Goal: Task Accomplishment & Management: Complete application form

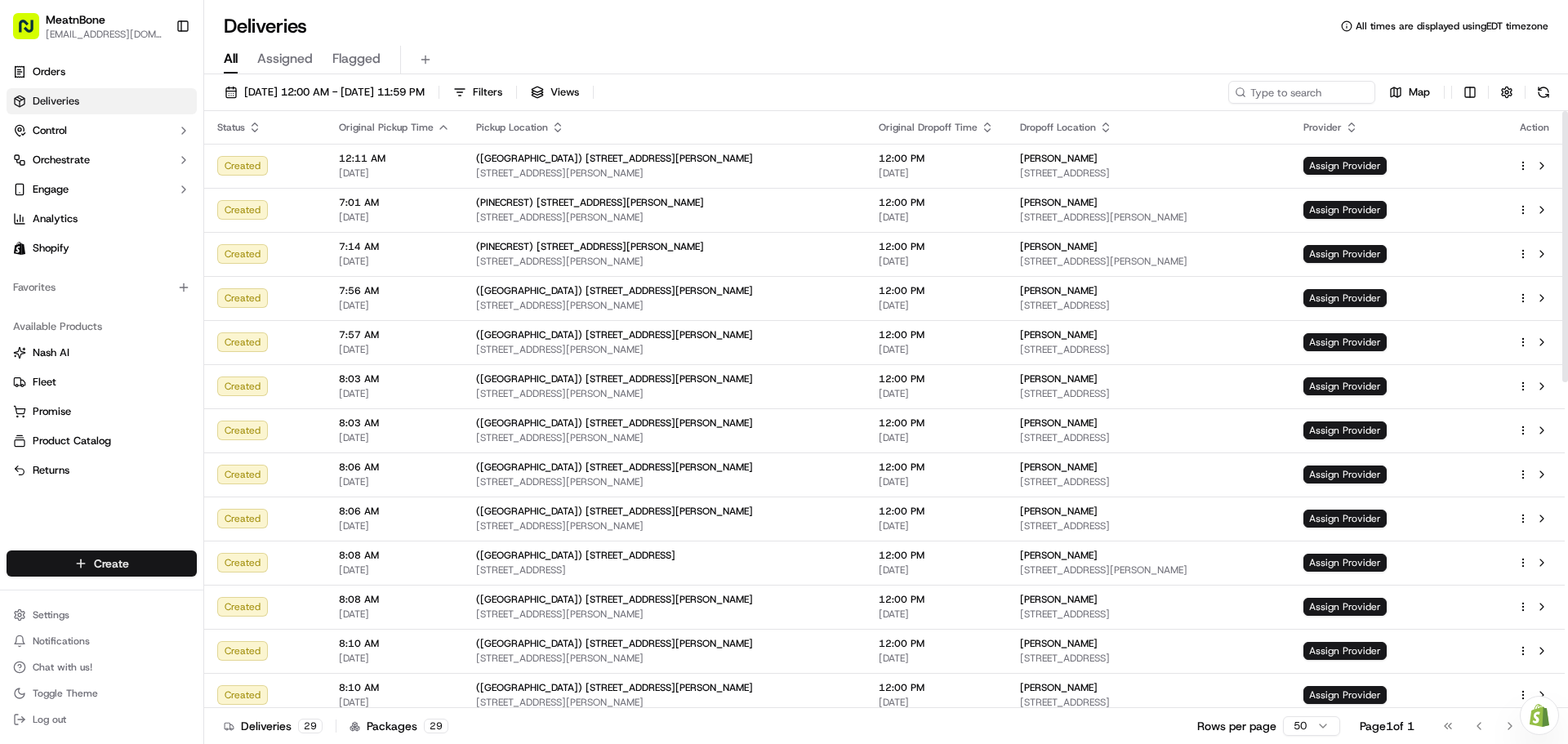
click at [118, 569] on html "MeatnBone [EMAIL_ADDRESS][DOMAIN_NAME] Toggle Sidebar Orders Deliveries Control…" at bounding box center [784, 372] width 1568 height 744
drag, startPoint x: 301, startPoint y: 594, endPoint x: 335, endPoint y: 584, distance: 35.4
click at [301, 594] on link "Delivery" at bounding box center [295, 594] width 182 height 30
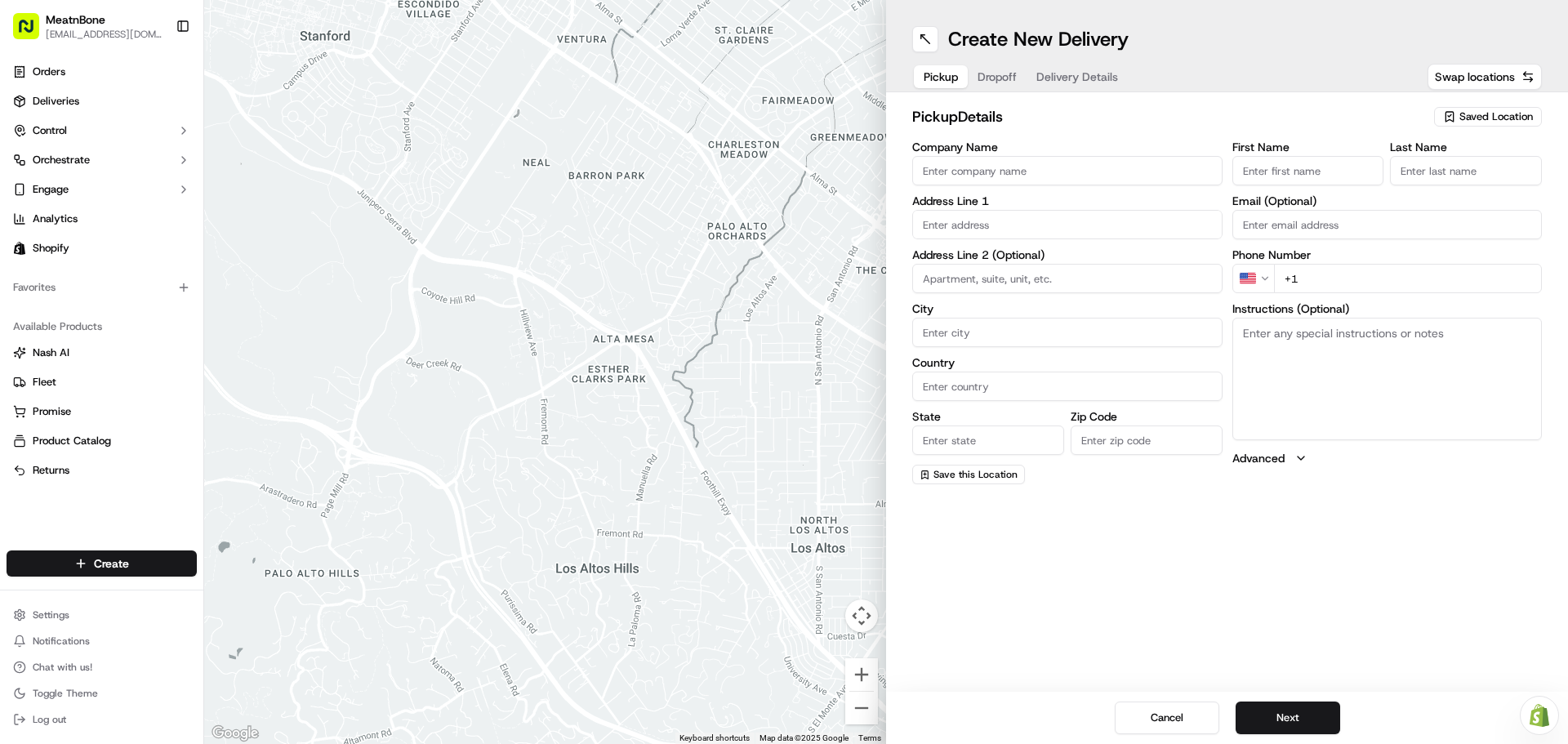
click at [1306, 174] on input "First Name" at bounding box center [1309, 171] width 152 height 30
type input "[PERSON_NAME]"
type input "Meat N Bone"
type input "[STREET_ADDRESS][PERSON_NAME]"
type input "[GEOGRAPHIC_DATA]"
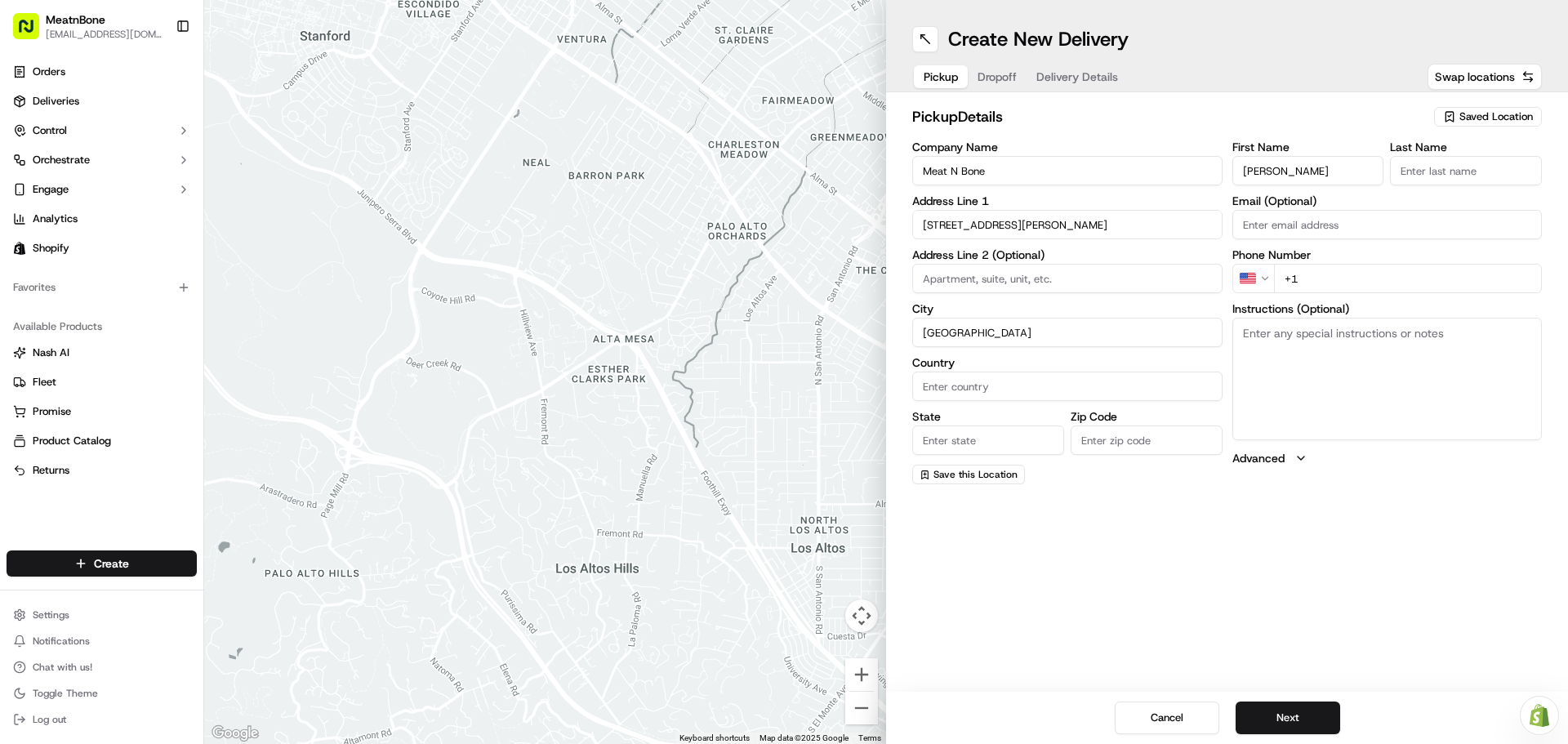
type input "[GEOGRAPHIC_DATA]"
type input "FL"
type input "33156"
type input "[PERSON_NAME]"
type input "[EMAIL_ADDRESS][DOMAIN_NAME]"
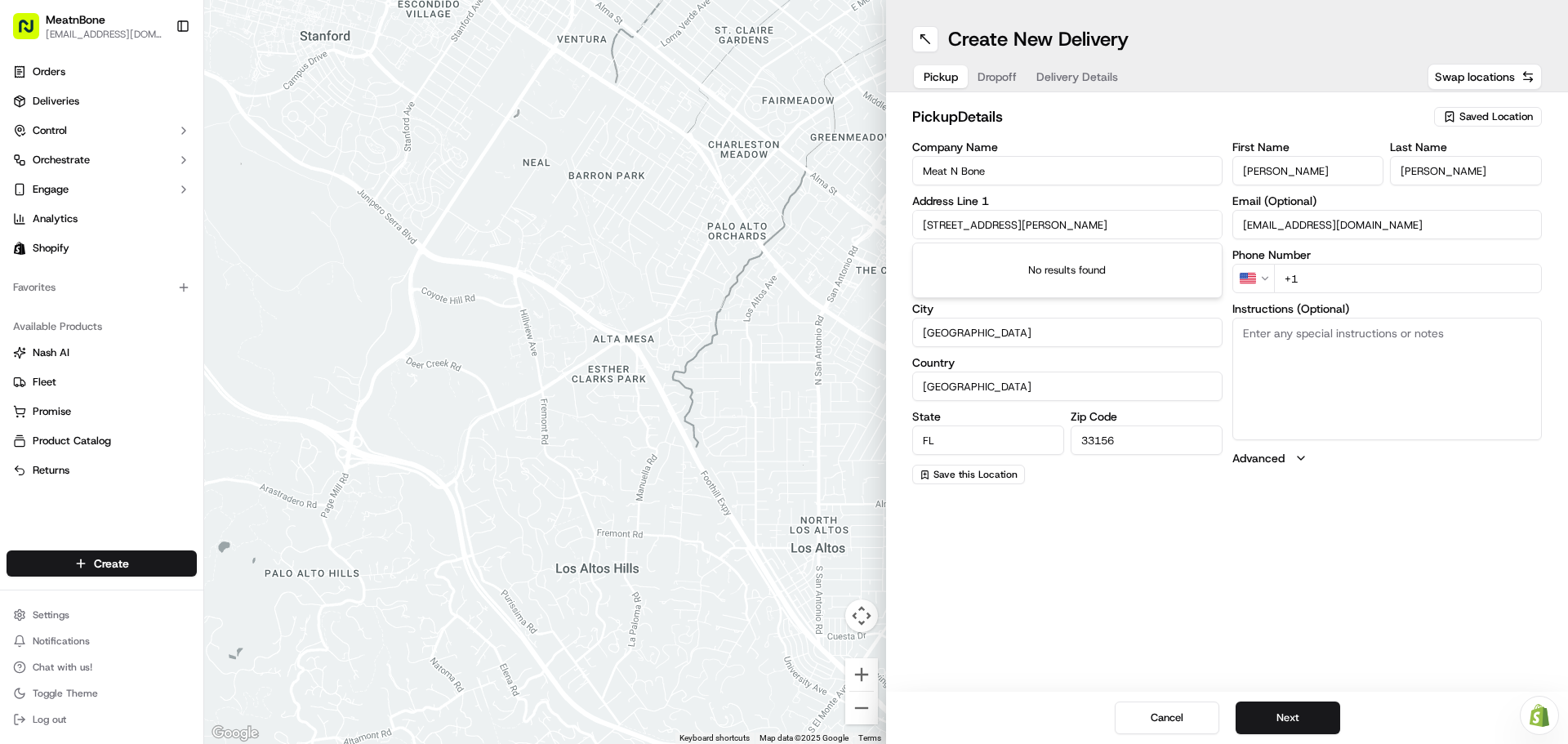
click at [1321, 270] on input "+1" at bounding box center [1408, 279] width 269 height 30
type input "[PHONE_NUMBER]"
click at [1314, 717] on button "Next" at bounding box center [1287, 717] width 104 height 32
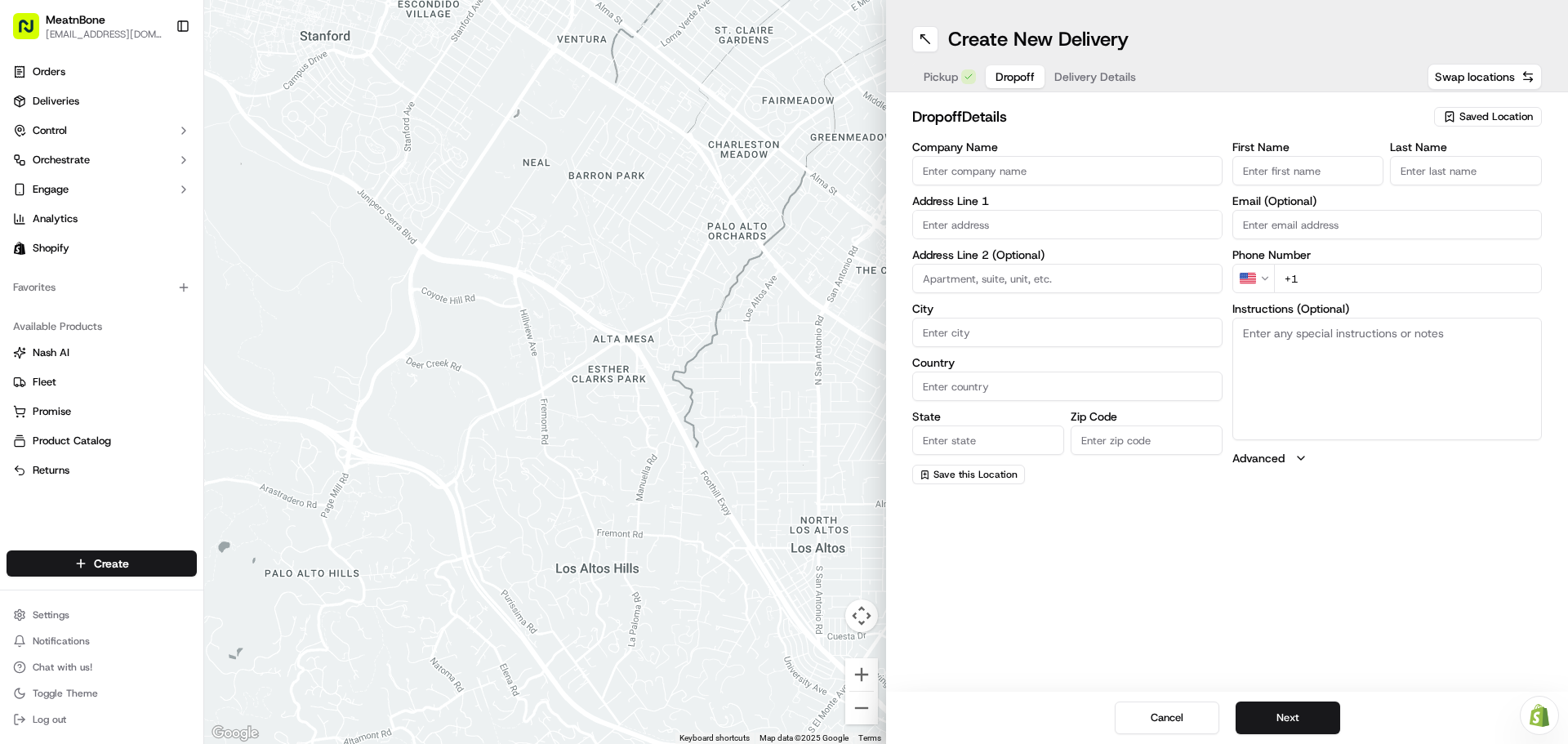
click at [1308, 172] on input "First Name" at bounding box center [1309, 171] width 152 height 30
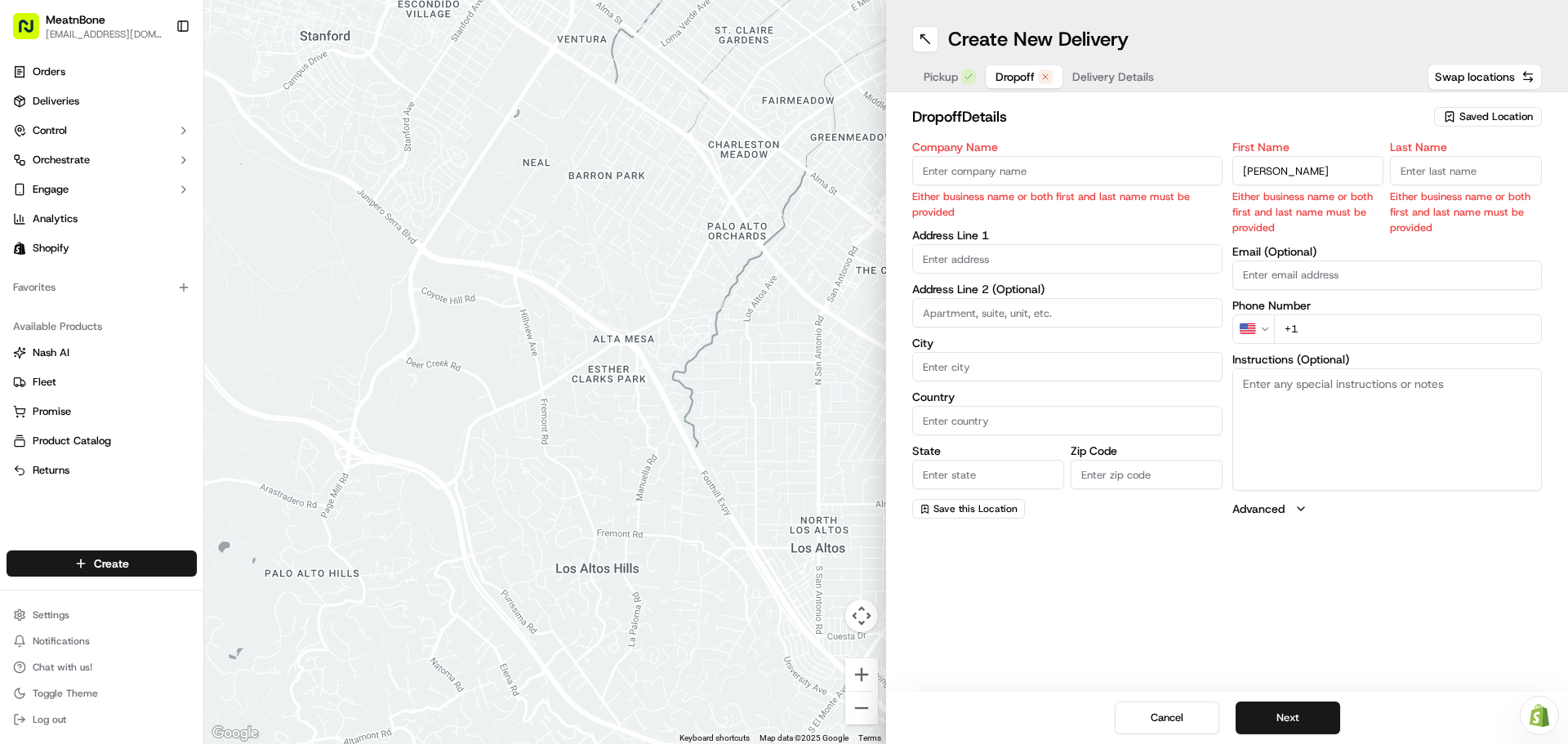
type input "[PERSON_NAME]"
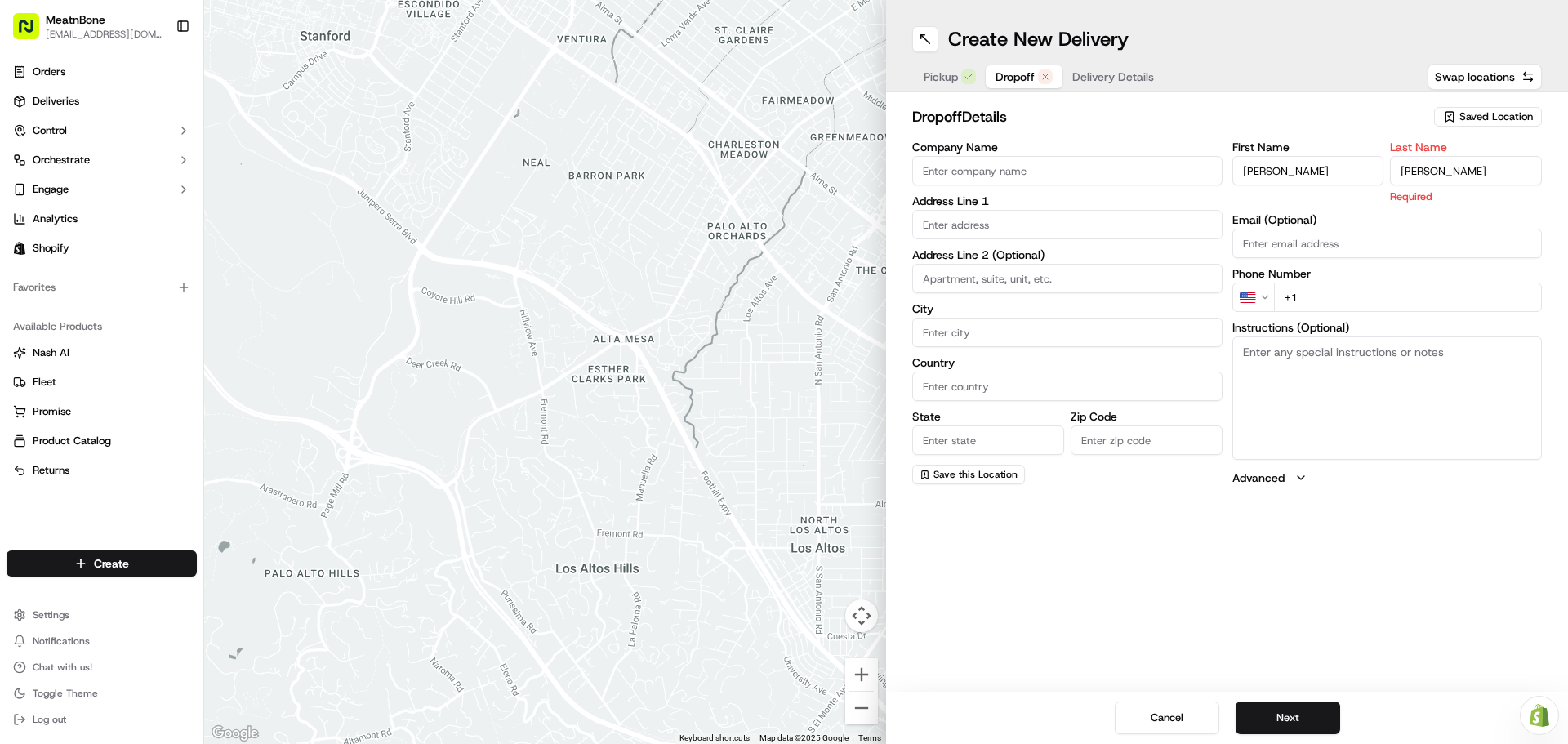
type input "[PERSON_NAME]"
click at [1299, 238] on input "Email (Optional)" at bounding box center [1388, 244] width 310 height 30
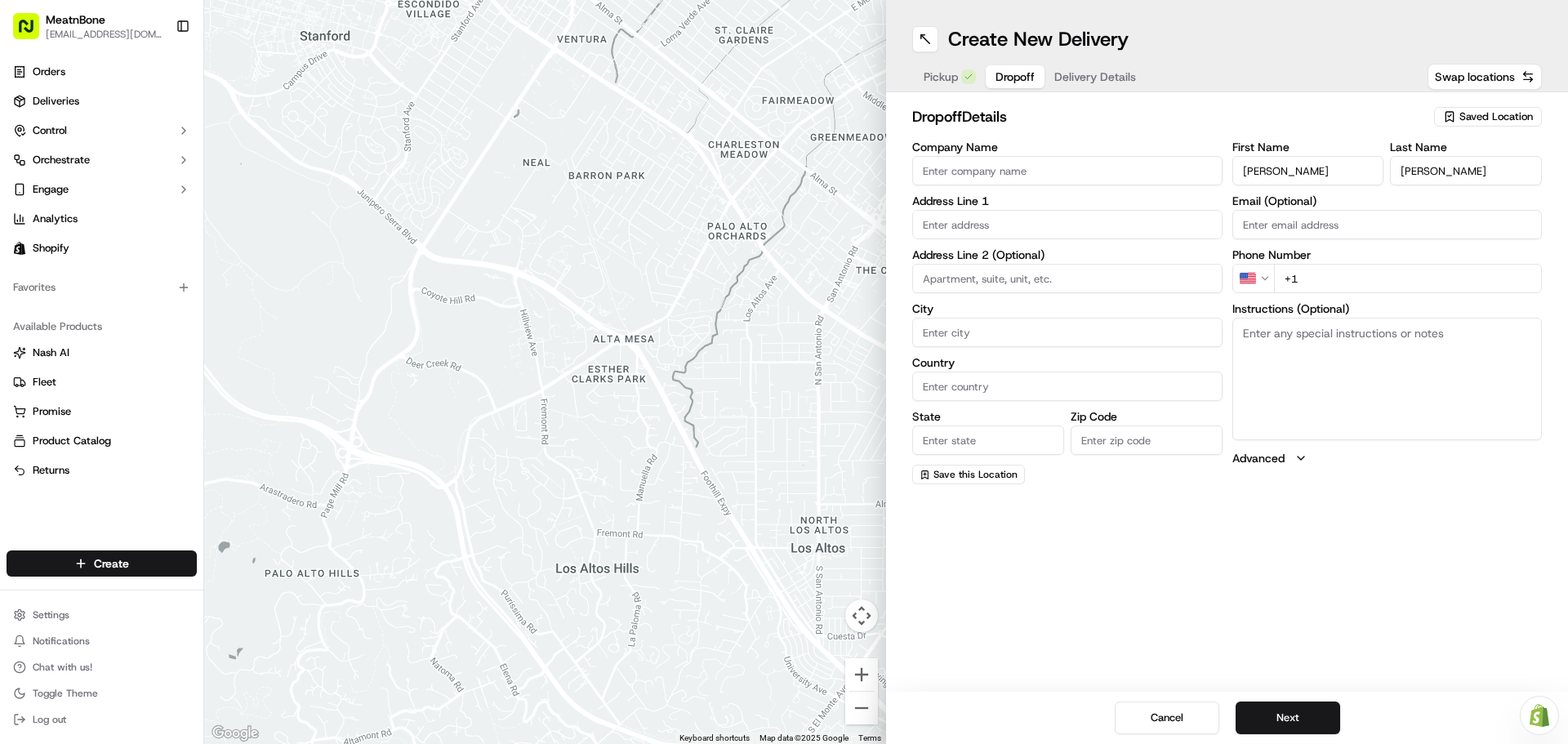
paste input "[EMAIL_ADDRESS][DOMAIN_NAME]"
type input "[EMAIL_ADDRESS][DOMAIN_NAME]"
click at [1325, 277] on input "+1" at bounding box center [1408, 279] width 269 height 30
paste input "[PHONE_NUMBER]"
type input "[PHONE_NUMBER]"
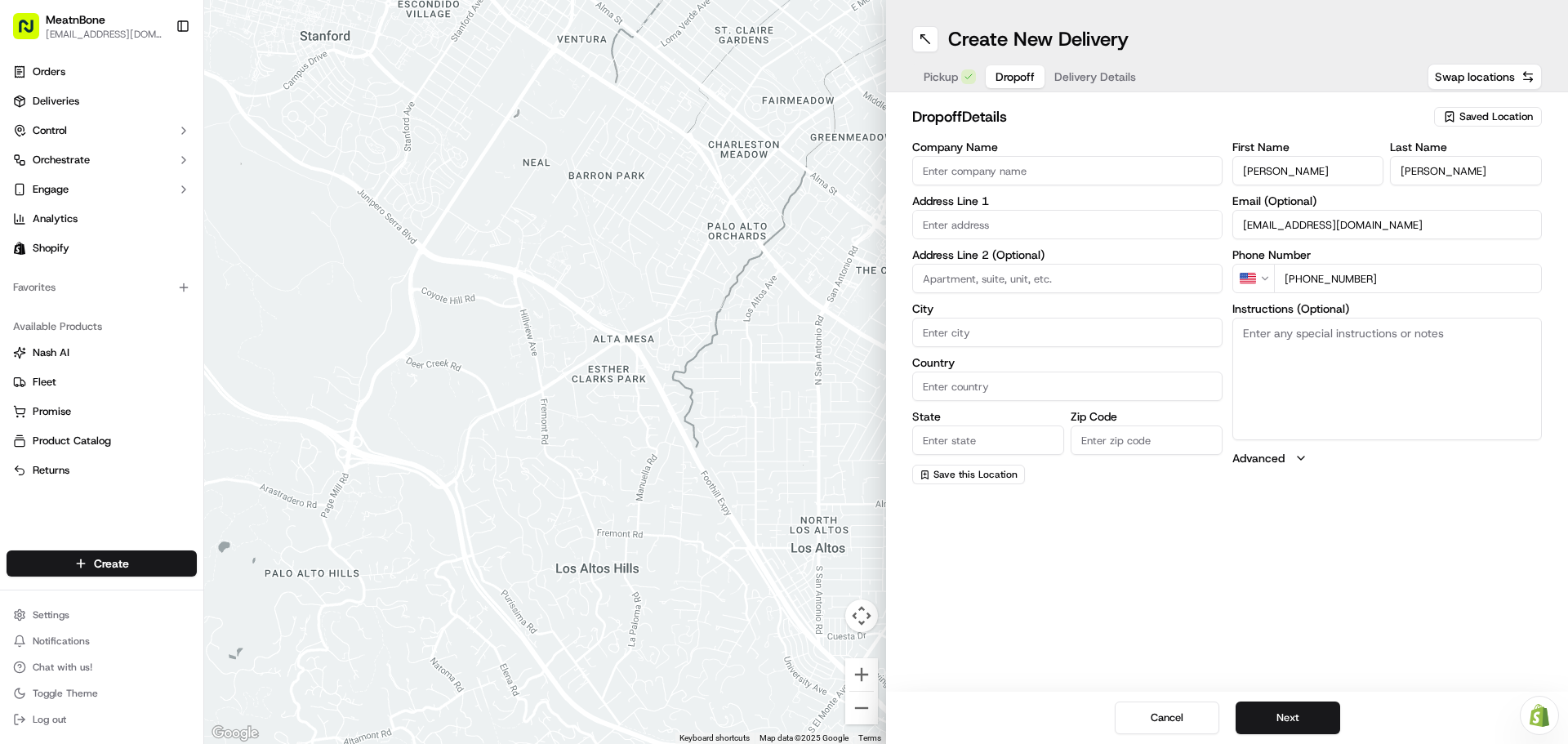
click at [995, 227] on input "text" at bounding box center [1067, 224] width 310 height 30
paste input "[STREET_ADDRESS]"
click at [1015, 261] on div "[STREET_ADDRESS]" at bounding box center [1067, 258] width 302 height 25
type input "[STREET_ADDRESS]"
type input "Coral Gables"
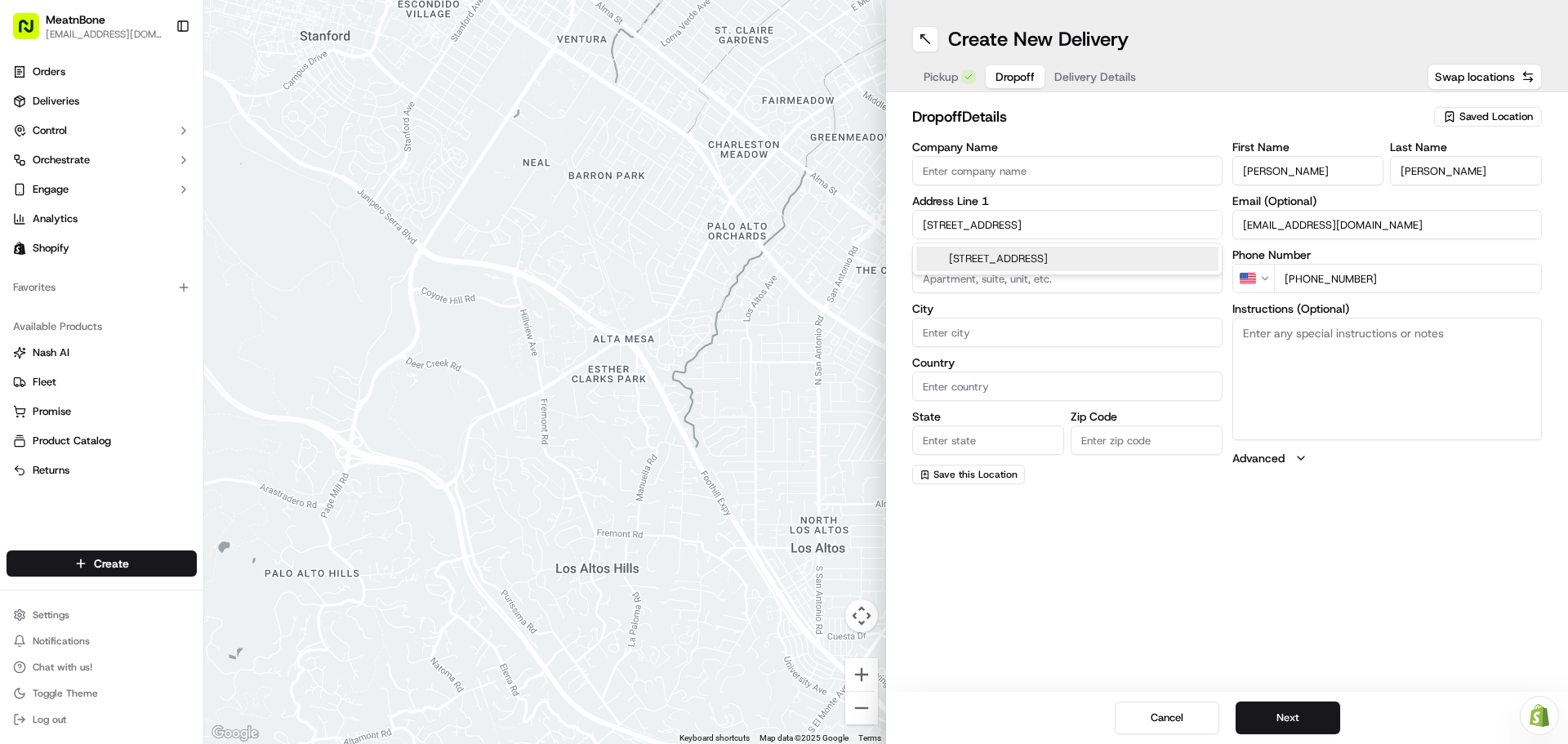
type input "[GEOGRAPHIC_DATA]"
type input "FL"
type input "33156"
type input "[STREET_ADDRESS]"
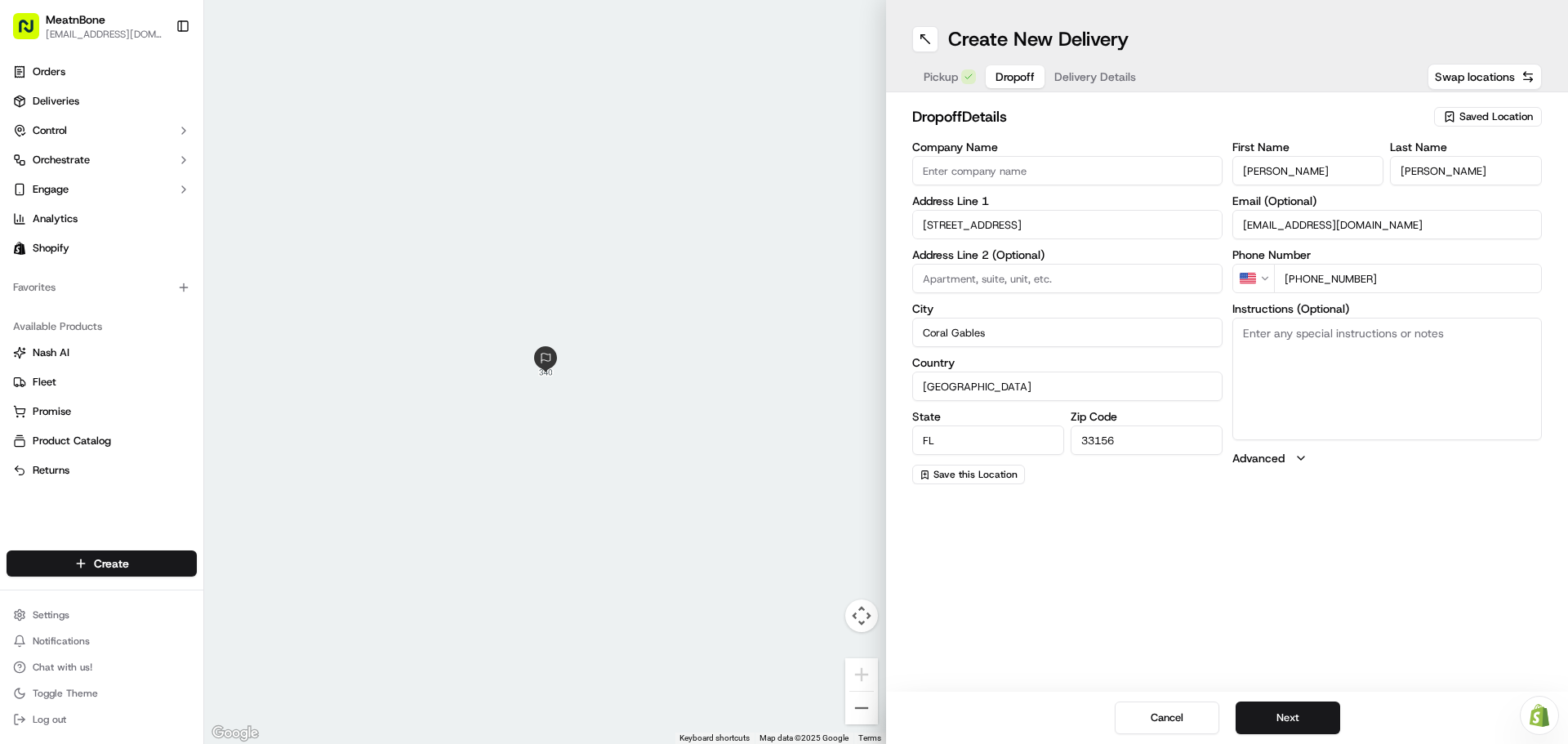
click at [970, 167] on input "Company Name" at bounding box center [1067, 171] width 310 height 30
paste input "RD Home LLC"
type input "RD Home LLC"
click at [1222, 366] on label "Country" at bounding box center [1067, 362] width 310 height 11
click at [1222, 371] on input "[GEOGRAPHIC_DATA]" at bounding box center [1067, 386] width 310 height 30
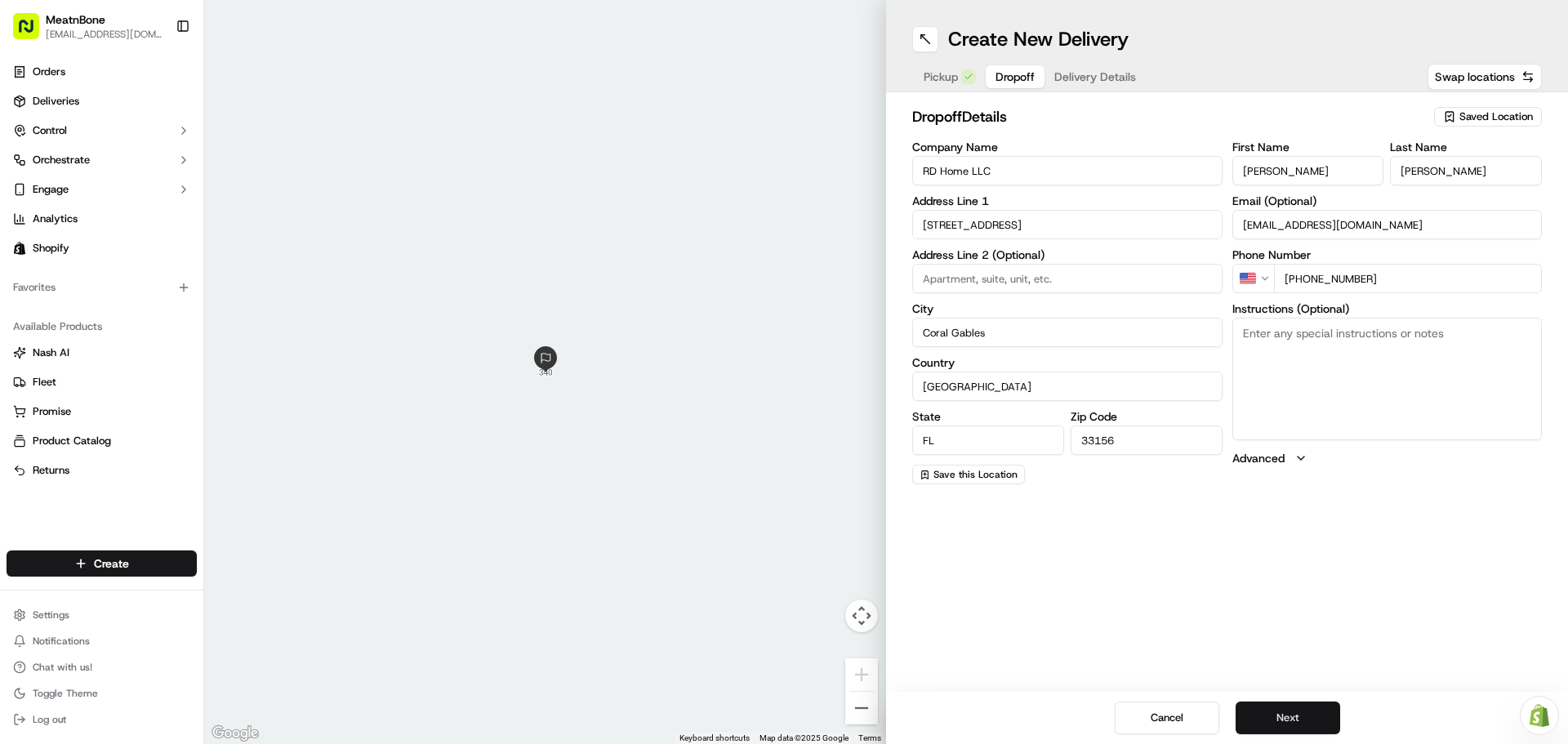
click at [1292, 714] on button "Next" at bounding box center [1287, 717] width 104 height 32
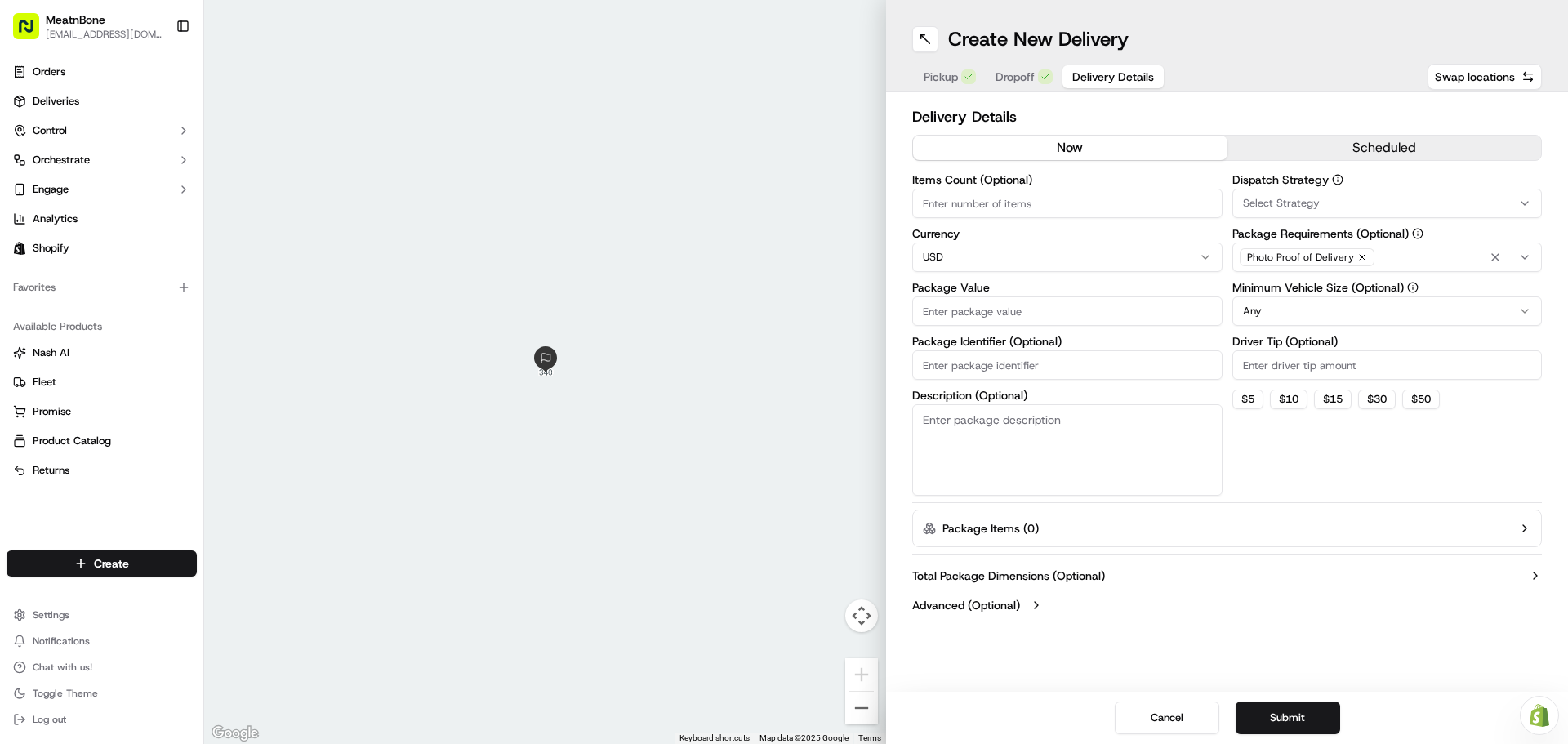
click at [1000, 203] on input "Items Count (Optional)" at bounding box center [1067, 203] width 310 height 30
type input "4"
click at [992, 321] on input "Package Value" at bounding box center [1067, 311] width 310 height 30
type input "190.96"
click at [931, 378] on input "Package Identifier (Optional)" at bounding box center [1067, 365] width 310 height 30
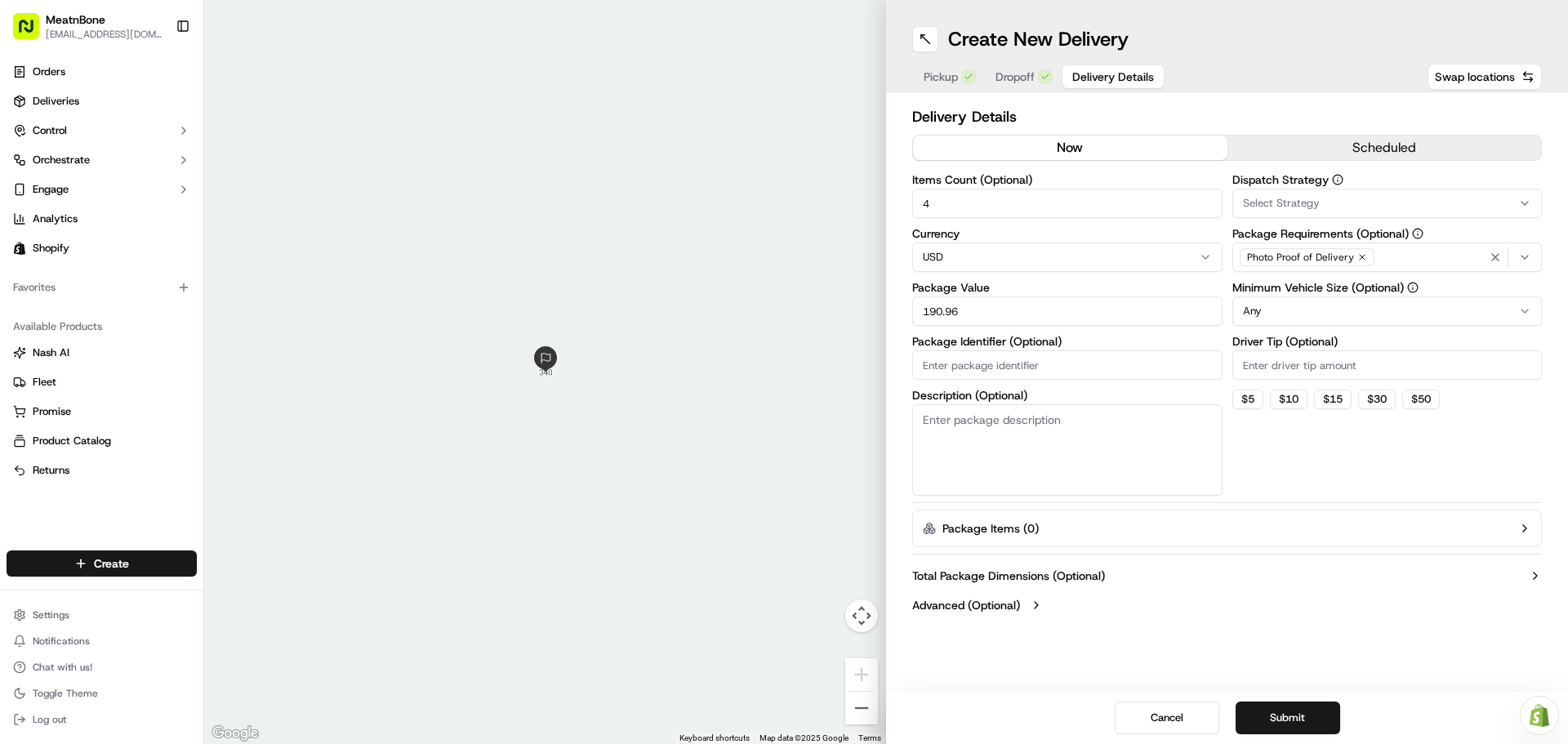
paste input "256316"
type input "256316"
click at [1285, 464] on div "Dispatch Strategy Select Strategy Package Requirements (Optional) Photo Proof o…" at bounding box center [1388, 334] width 310 height 321
click at [1244, 404] on button "$ 5" at bounding box center [1248, 399] width 31 height 19
type input "5"
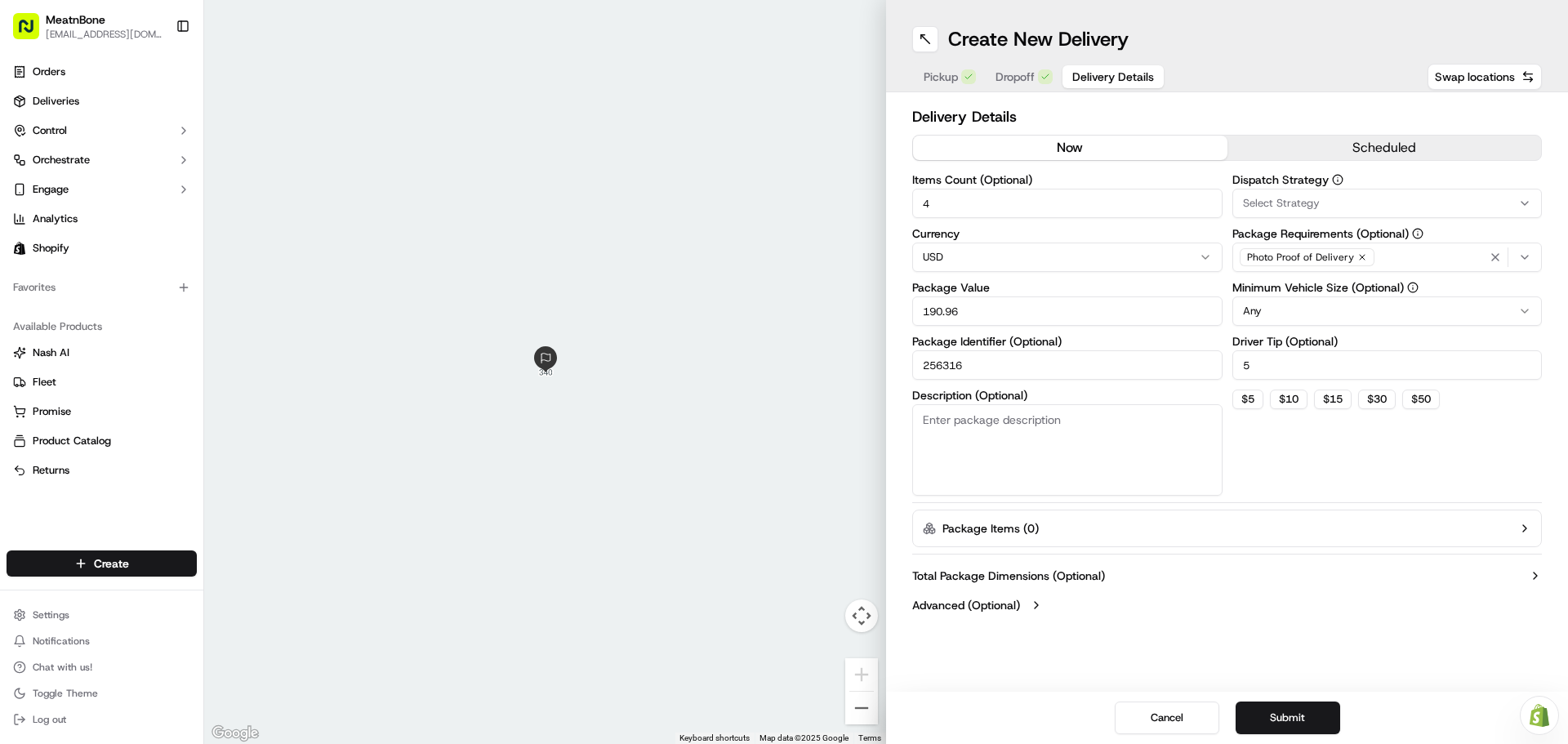
click at [1396, 261] on div "Photo Proof of Delivery" at bounding box center [1387, 257] width 302 height 25
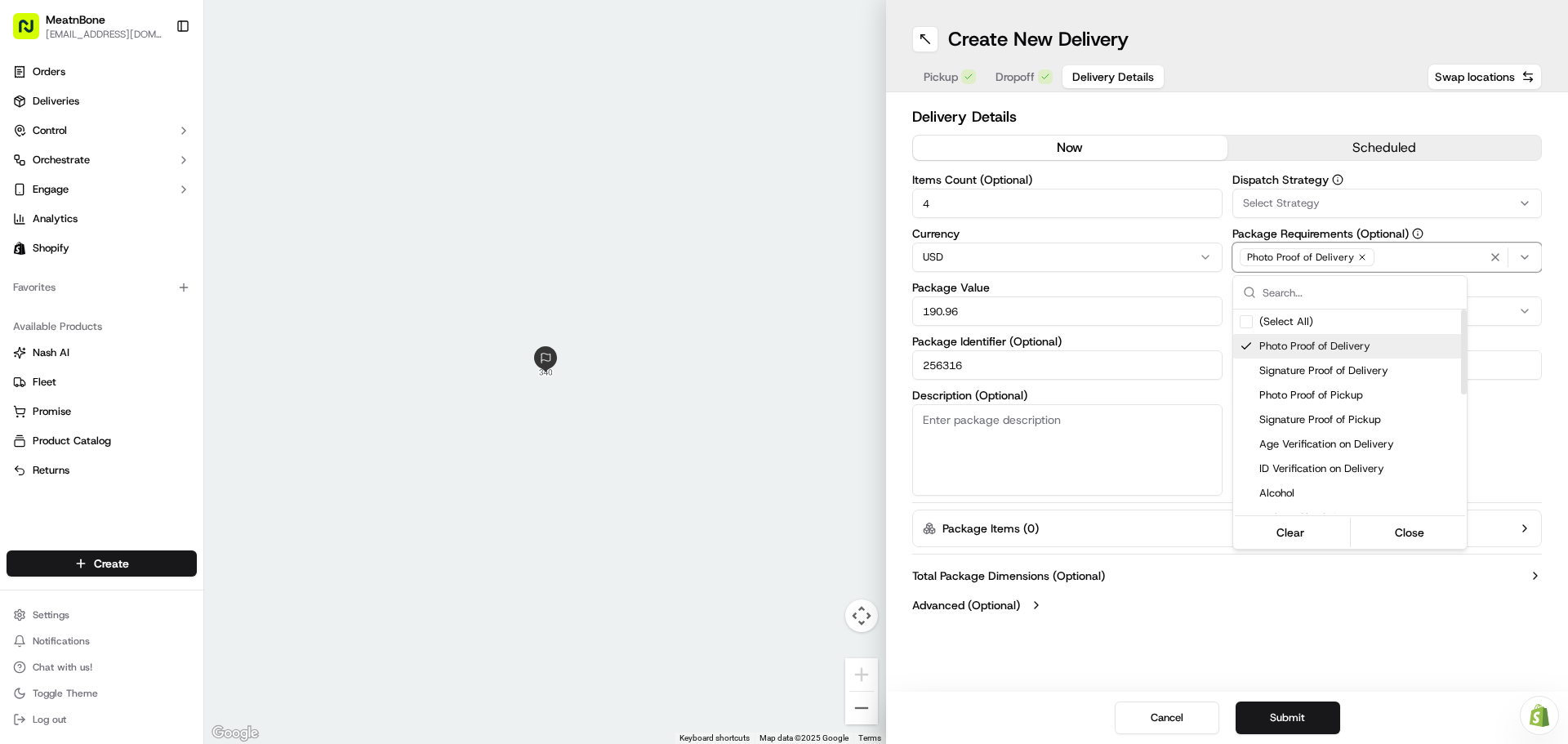
click at [1489, 435] on html "MeatnBone [EMAIL_ADDRESS][DOMAIN_NAME] Toggle Sidebar Orders Deliveries Control…" at bounding box center [784, 372] width 1568 height 744
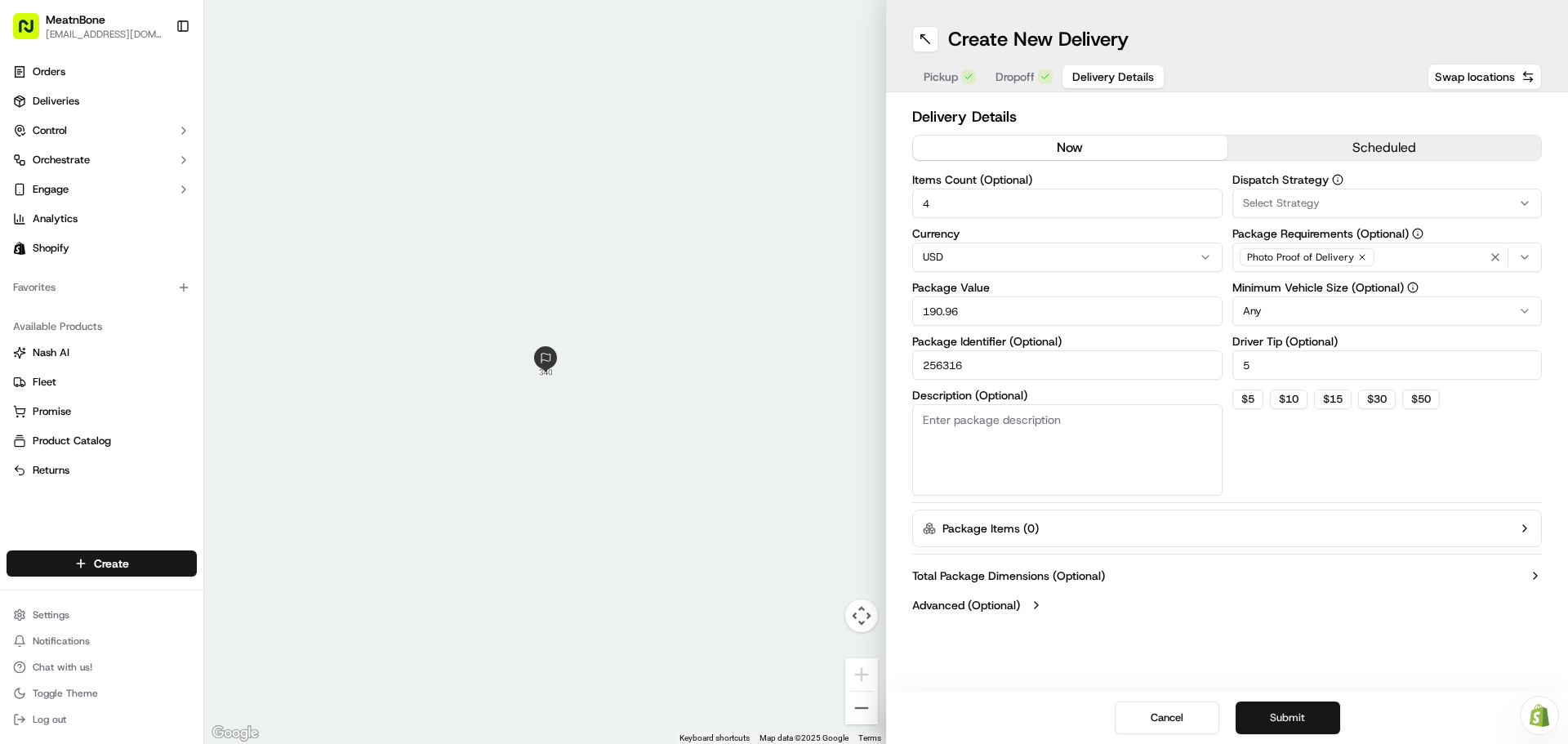
click at [1310, 712] on button "Submit" at bounding box center [1287, 717] width 104 height 32
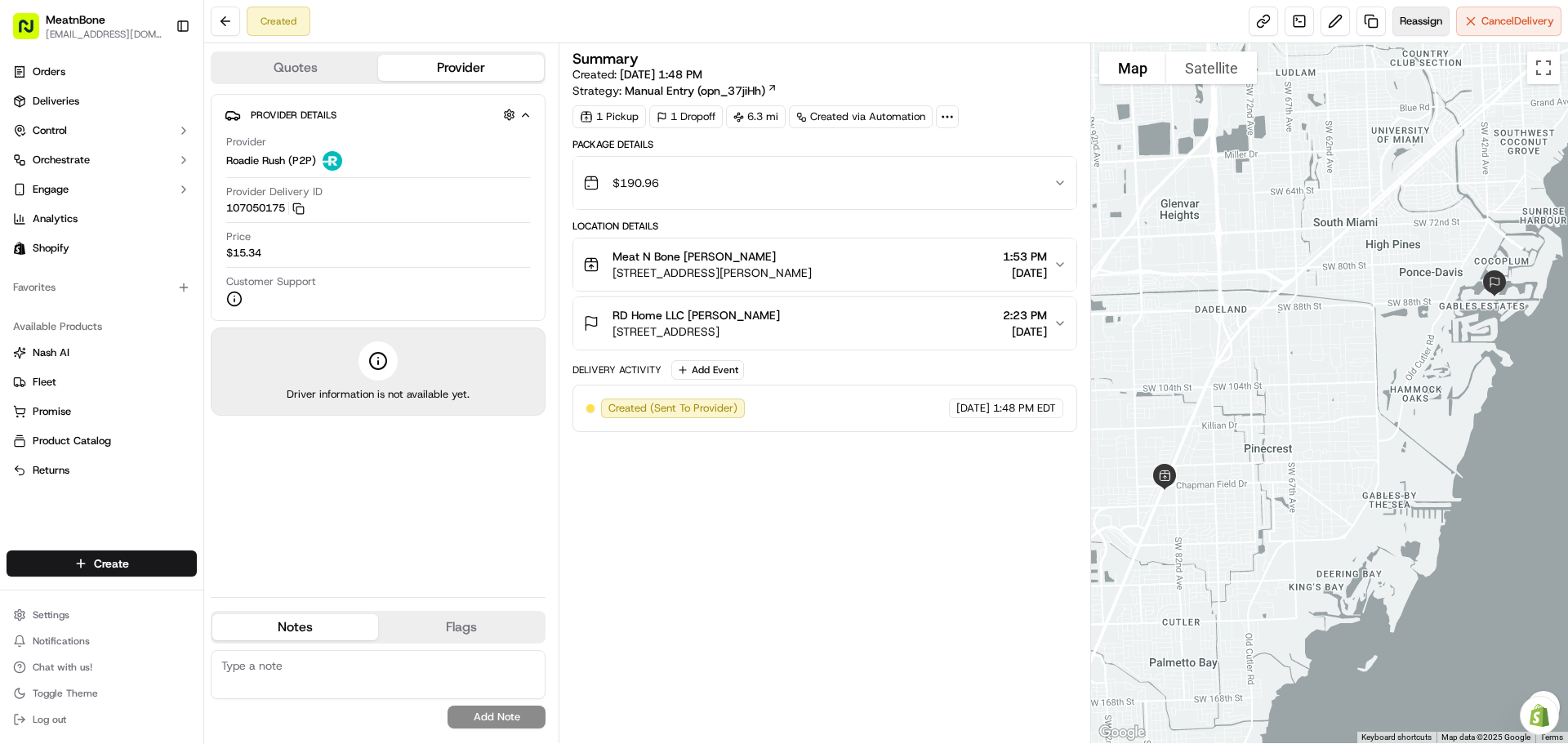
click at [1417, 22] on span "Reassign" at bounding box center [1421, 21] width 42 height 15
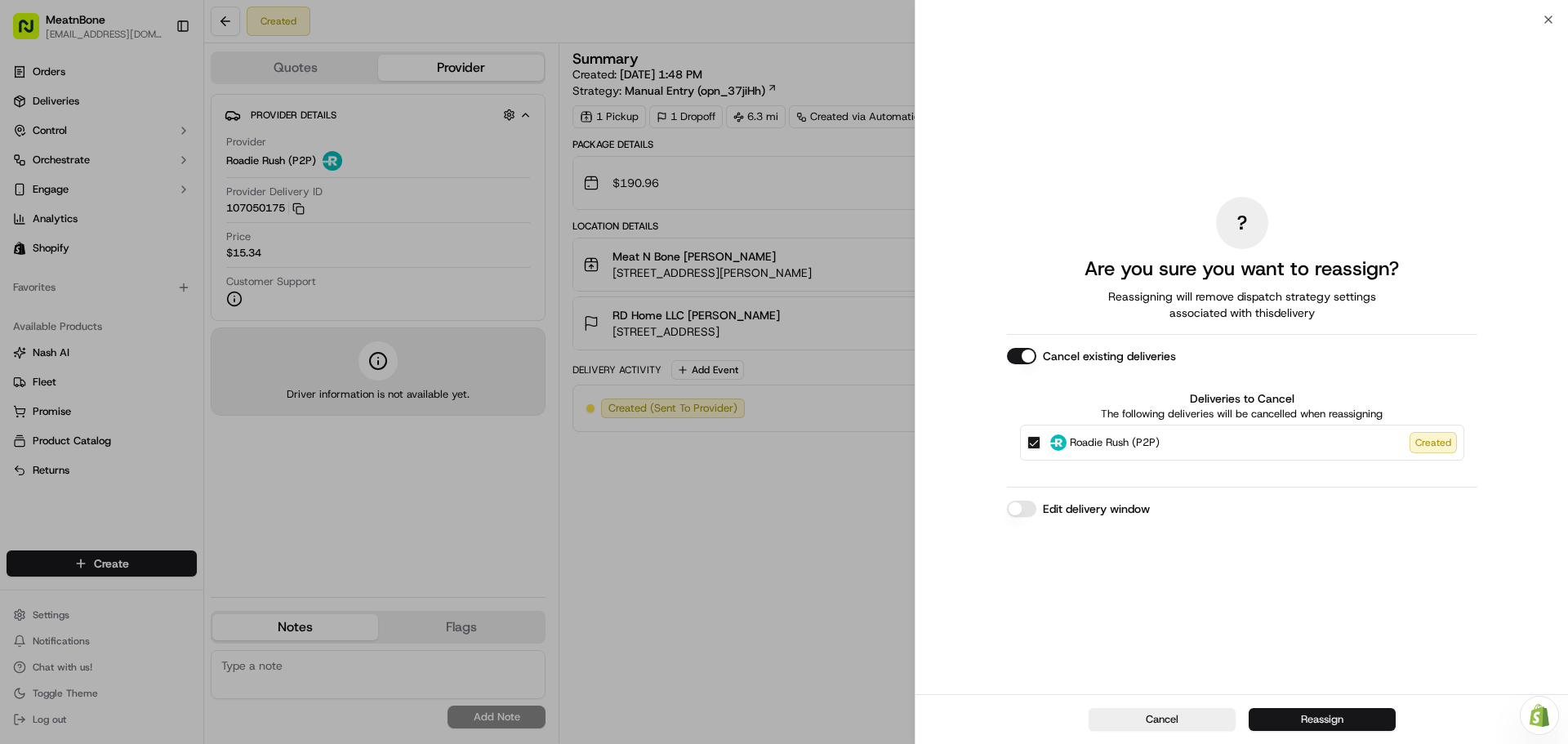
click at [1377, 719] on button "Reassign" at bounding box center [1321, 719] width 147 height 23
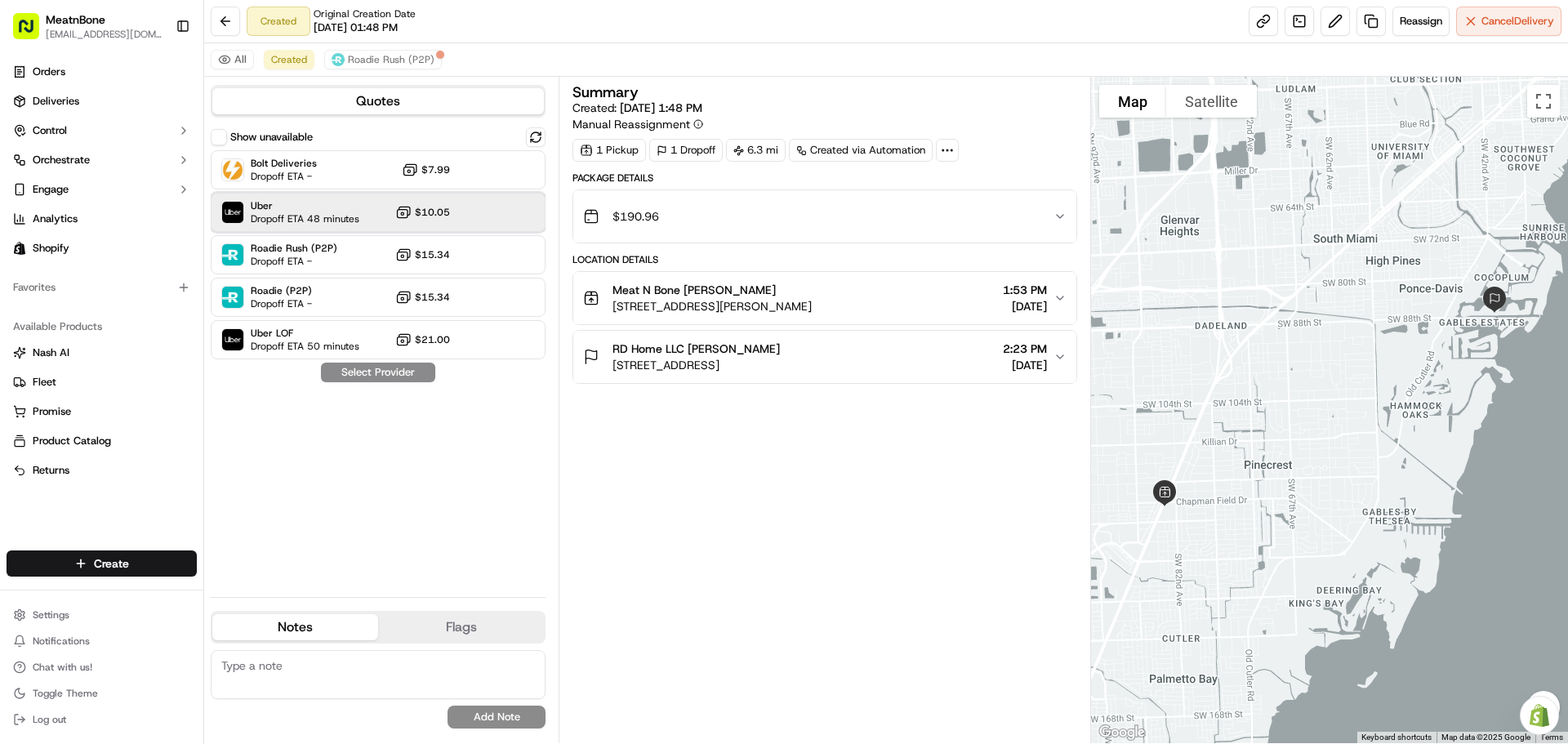
click at [344, 212] on span "Dropoff ETA 48 minutes" at bounding box center [306, 219] width 109 height 13
click at [397, 371] on button "Assign Provider" at bounding box center [379, 372] width 116 height 19
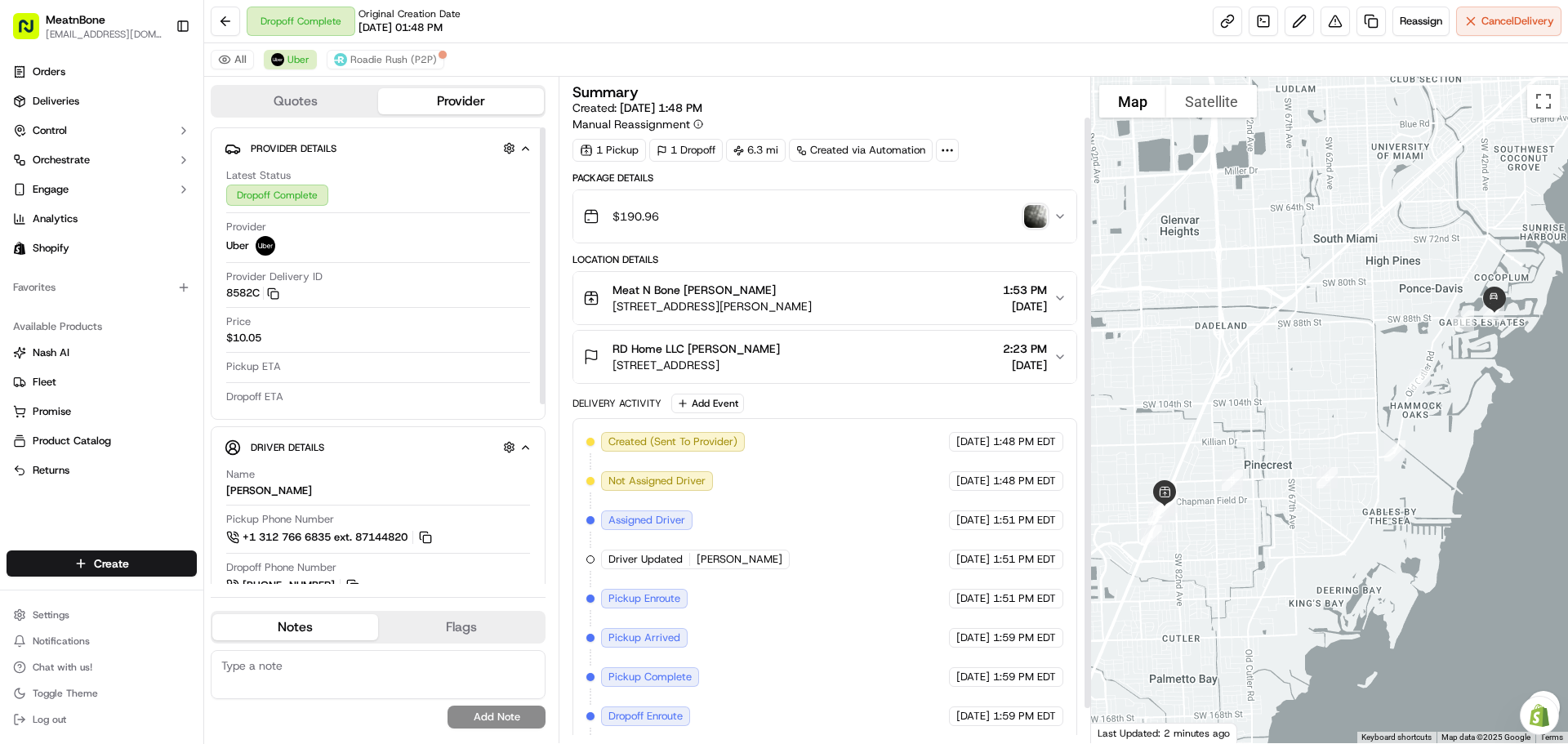
scroll to position [83, 0]
